Goal: Information Seeking & Learning: Learn about a topic

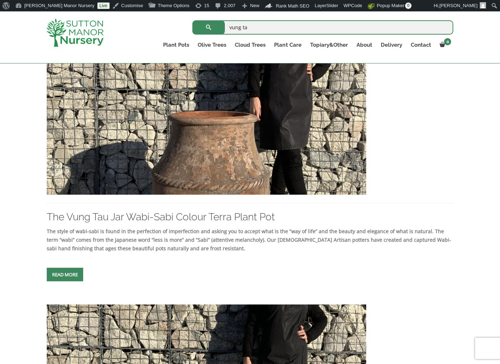
drag, startPoint x: 0, startPoint y: 0, endPoint x: 317, endPoint y: 34, distance: 318.5
click at [317, 34] on input "vung ta" at bounding box center [322, 27] width 261 height 14
type input "v"
type input "TAM COC"
click at [192, 20] on button "submit" at bounding box center [208, 27] width 32 height 14
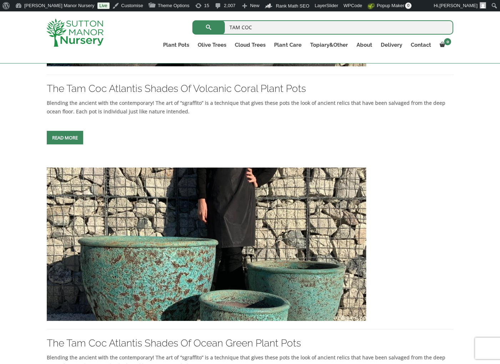
scroll to position [1391, 0]
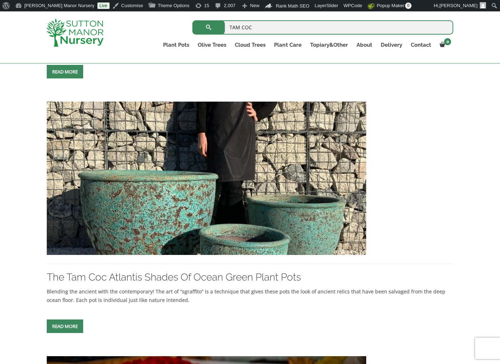
click at [65, 42] on img at bounding box center [74, 33] width 57 height 28
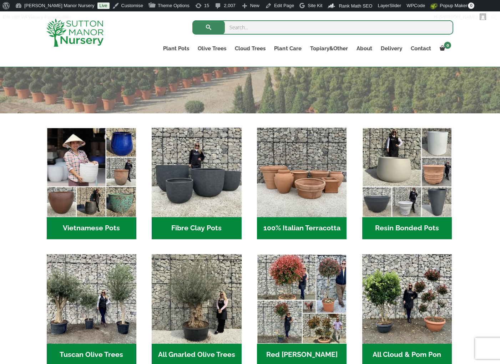
click at [419, 203] on img "Visit product category Resin Bonded Pots" at bounding box center [407, 173] width 90 height 90
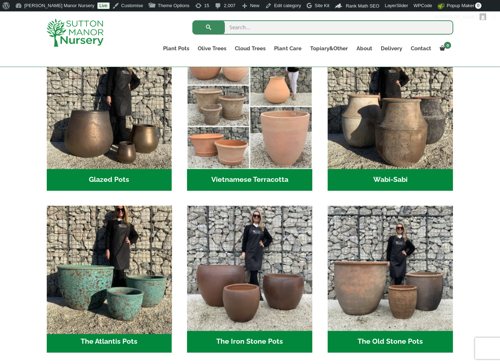
click at [138, 293] on img "Visit product category The Atlantis Pots" at bounding box center [109, 268] width 131 height 131
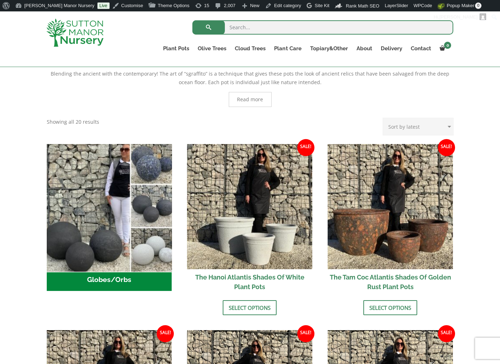
click at [116, 235] on img "Visit product category Globes/Orbs" at bounding box center [109, 206] width 131 height 131
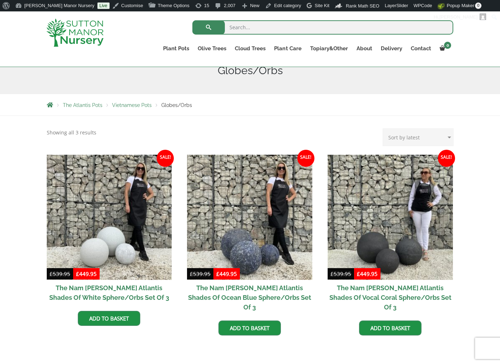
scroll to position [94, 0]
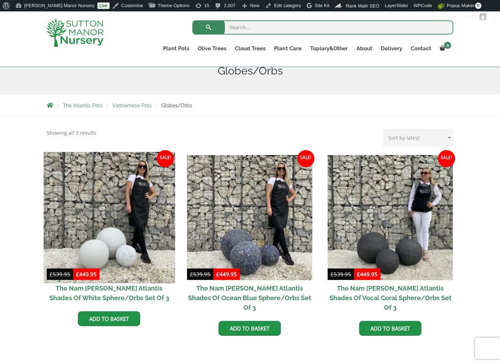
click at [109, 241] on img at bounding box center [109, 217] width 131 height 131
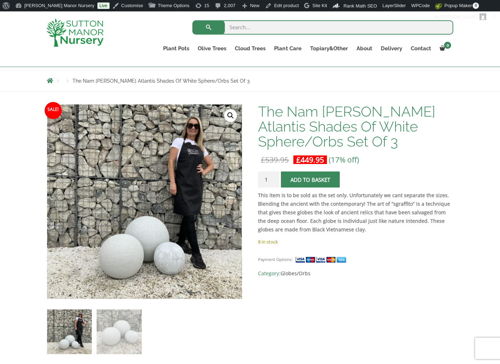
scroll to position [71, 0]
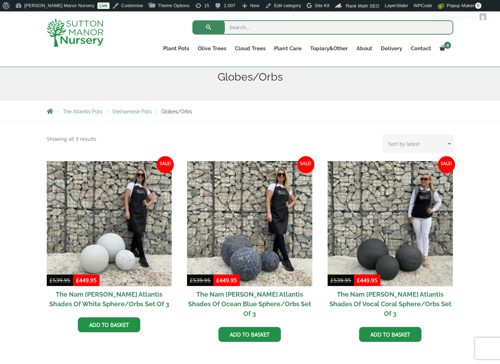
scroll to position [94, 0]
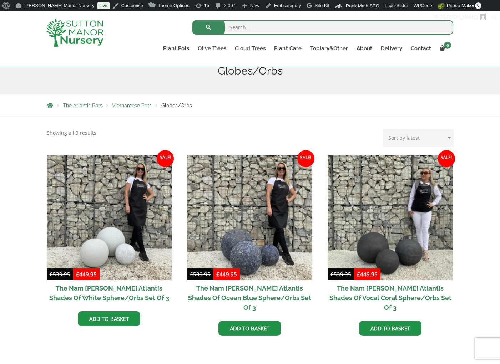
click at [248, 28] on input "search" at bounding box center [322, 27] width 261 height 14
type input "thai bin"
click at [192, 20] on button "submit" at bounding box center [208, 27] width 32 height 14
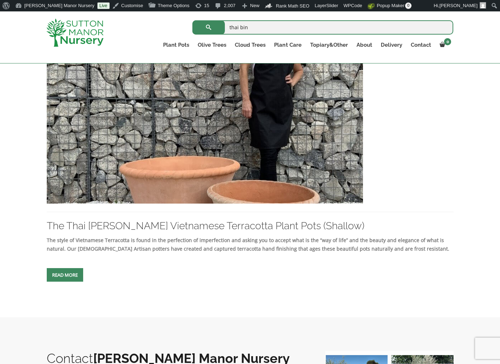
scroll to position [428, 0]
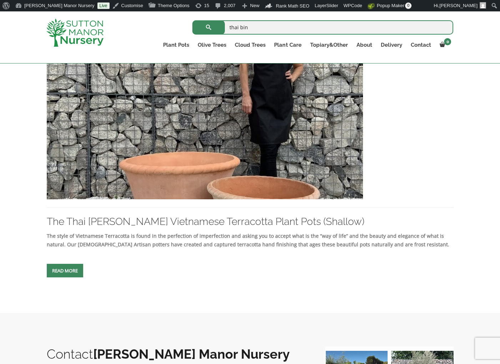
click at [261, 24] on input "thai bin" at bounding box center [322, 27] width 261 height 14
type input "hai d"
click at [192, 20] on button "submit" at bounding box center [208, 27] width 32 height 14
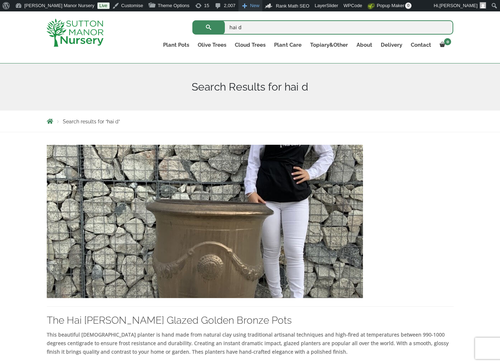
scroll to position [71, 0]
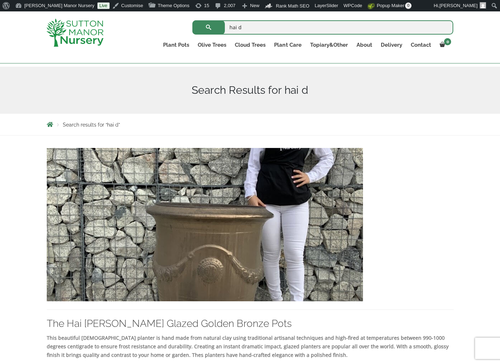
click at [201, 244] on img at bounding box center [205, 224] width 316 height 153
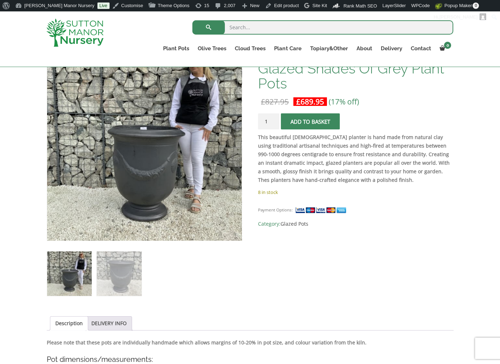
scroll to position [94, 0]
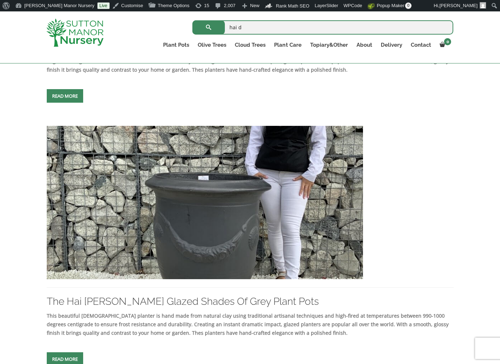
click at [299, 30] on input "hai d" at bounding box center [322, 27] width 261 height 14
type input "h"
type input "bin d"
click at [192, 20] on button "submit" at bounding box center [208, 27] width 32 height 14
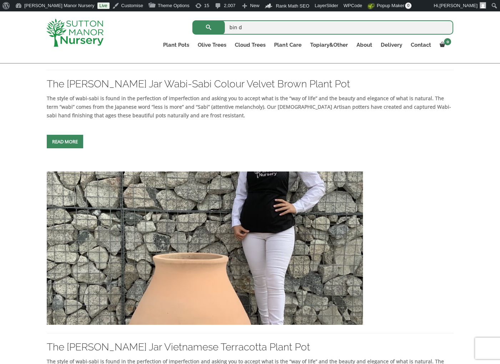
scroll to position [642, 0]
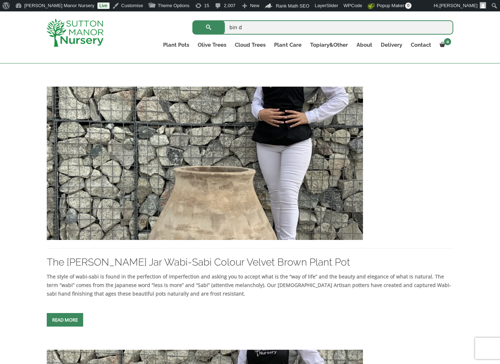
click at [246, 32] on input "bin d" at bounding box center [322, 27] width 261 height 14
type input "hai d"
click at [192, 20] on button "submit" at bounding box center [208, 27] width 32 height 14
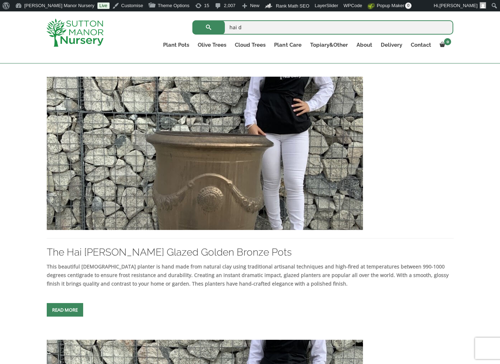
click at [261, 29] on input "hai d" at bounding box center [322, 27] width 261 height 14
click at [265, 29] on input "hai d" at bounding box center [322, 27] width 261 height 14
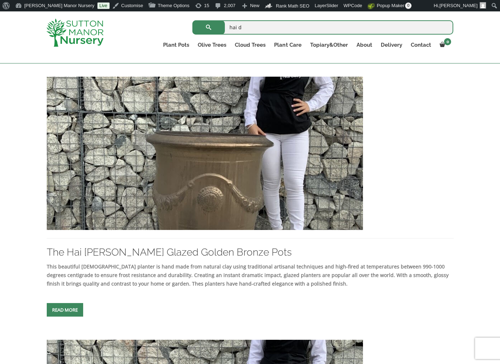
click at [265, 30] on input "hai d" at bounding box center [322, 27] width 261 height 14
type input "phu"
click at [192, 20] on button "submit" at bounding box center [208, 27] width 32 height 14
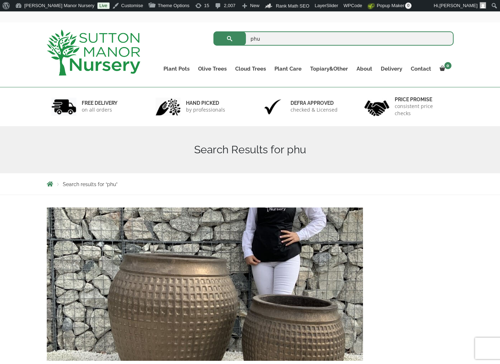
scroll to position [107, 0]
